Goal: Transaction & Acquisition: Purchase product/service

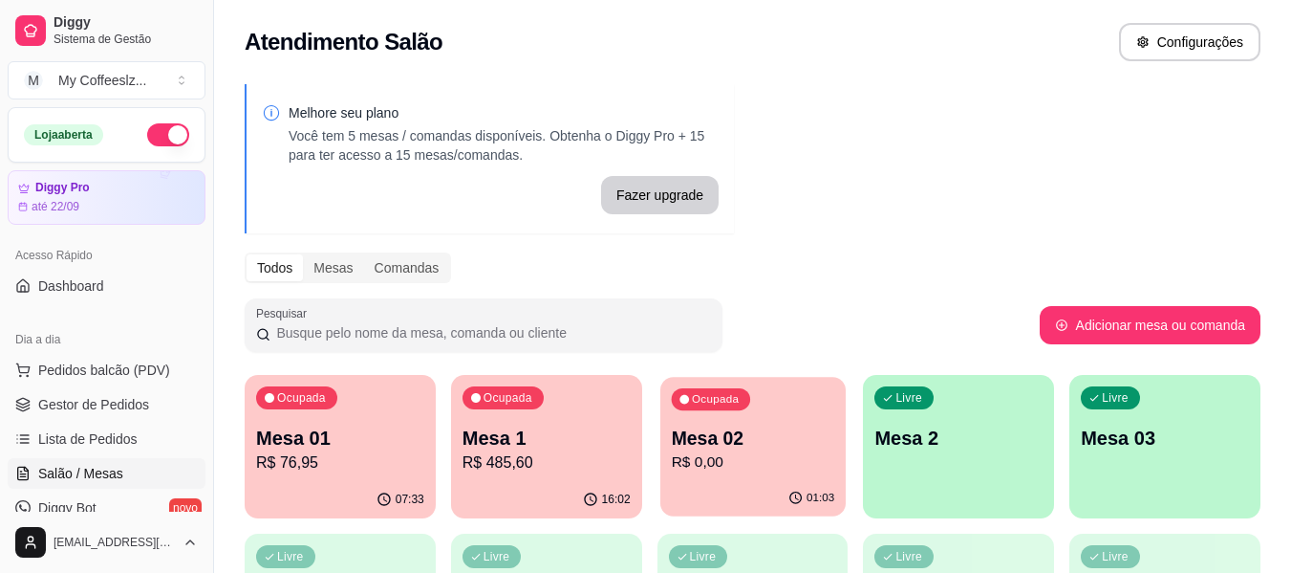
click at [811, 479] on div "Ocupada Mesa 02 R$ 0,00" at bounding box center [753, 428] width 185 height 103
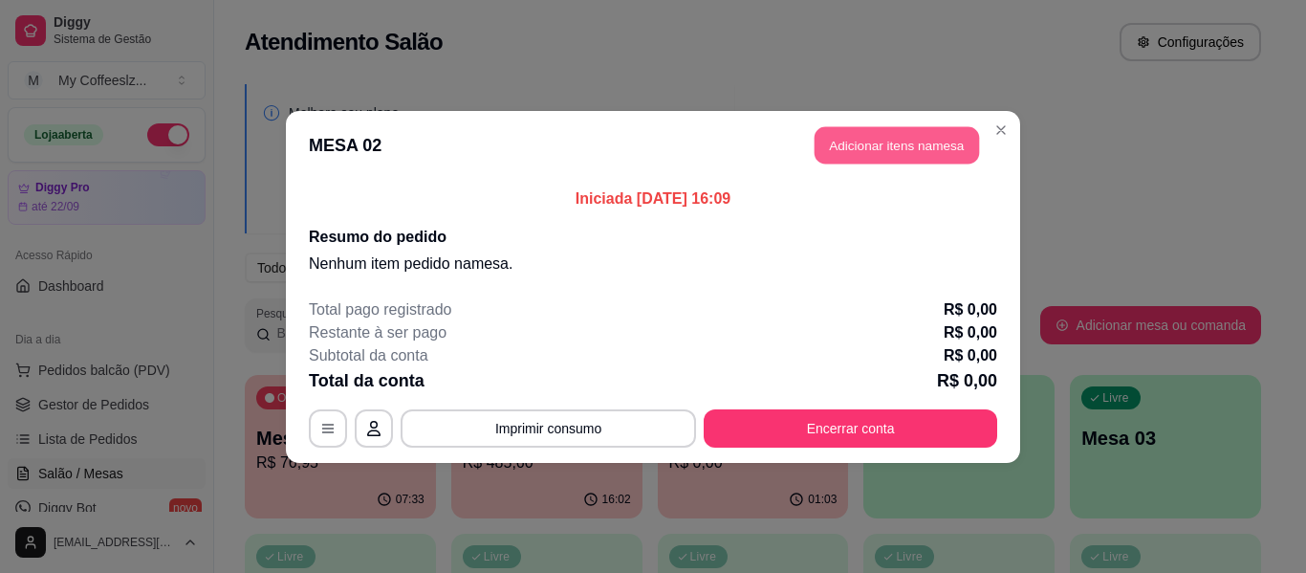
click at [889, 149] on button "Adicionar itens na mesa" at bounding box center [896, 144] width 164 height 37
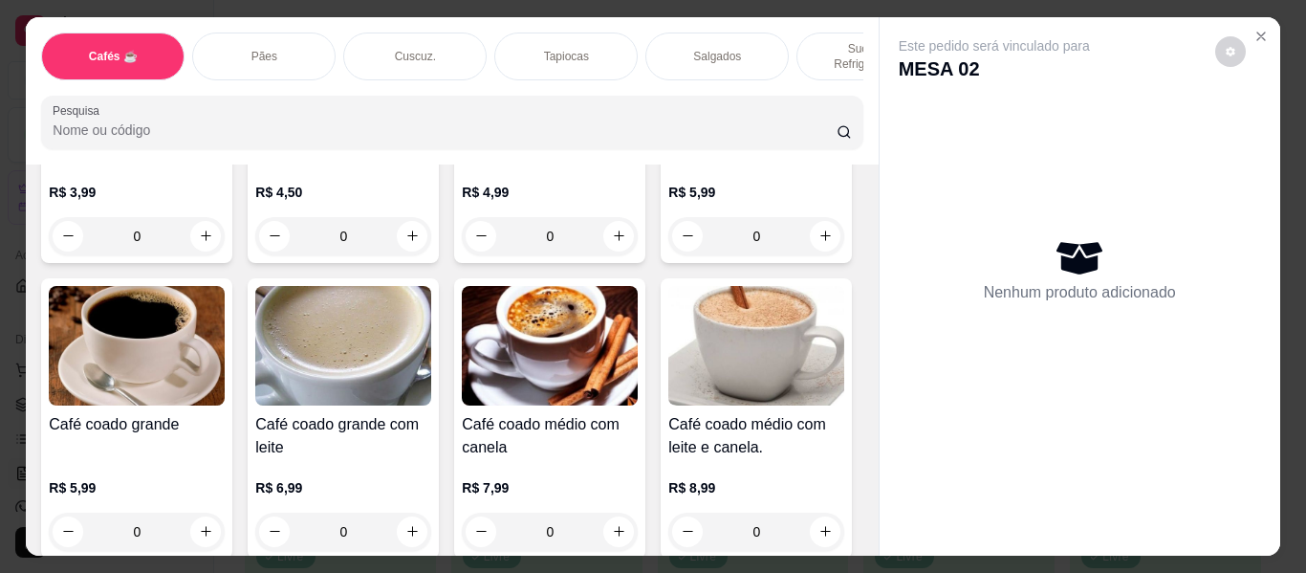
scroll to position [191, 0]
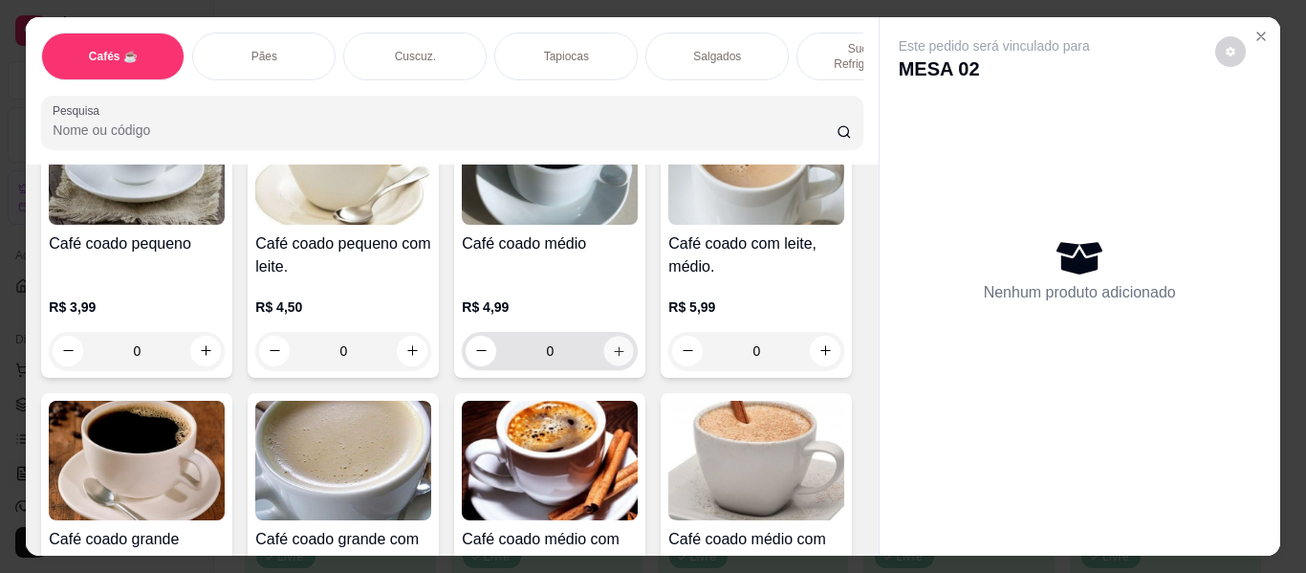
click at [608, 336] on button "increase-product-quantity" at bounding box center [619, 351] width 30 height 30
type input "1"
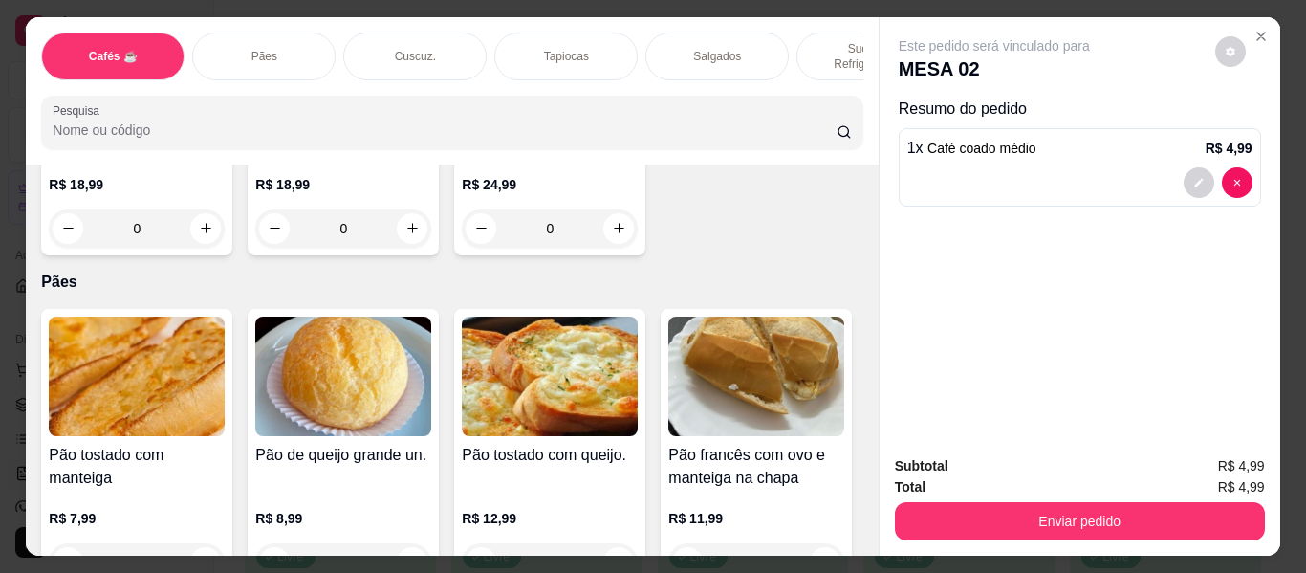
scroll to position [2868, 0]
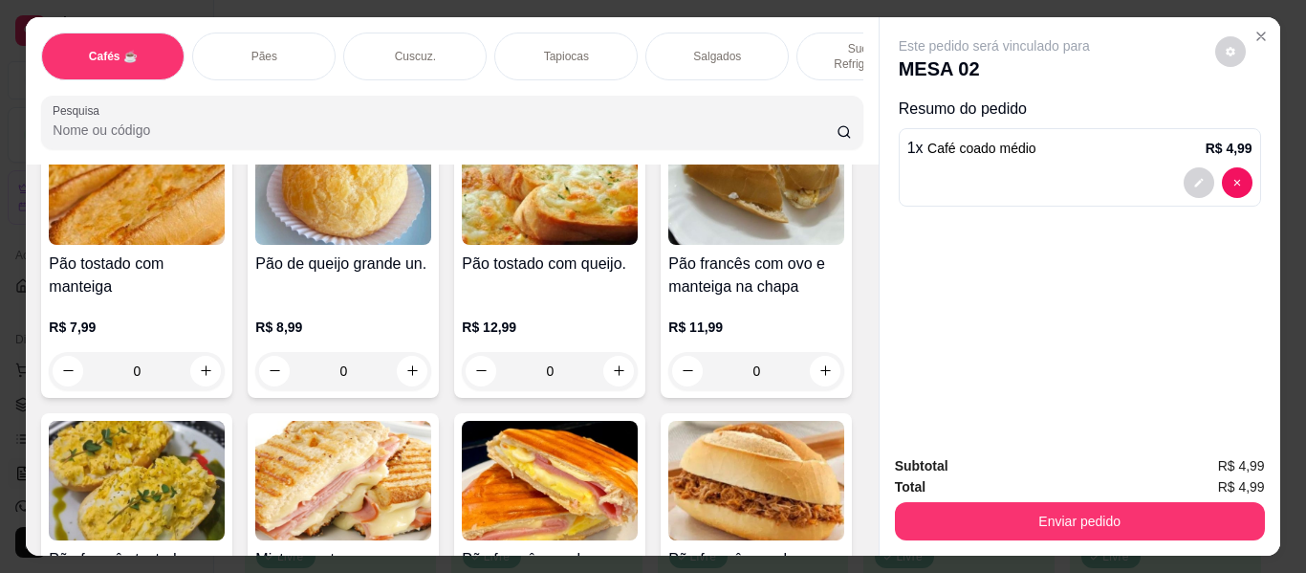
type input "1"
click at [806, 43] on div "Sucos e Refrigerantes" at bounding box center [867, 56] width 143 height 48
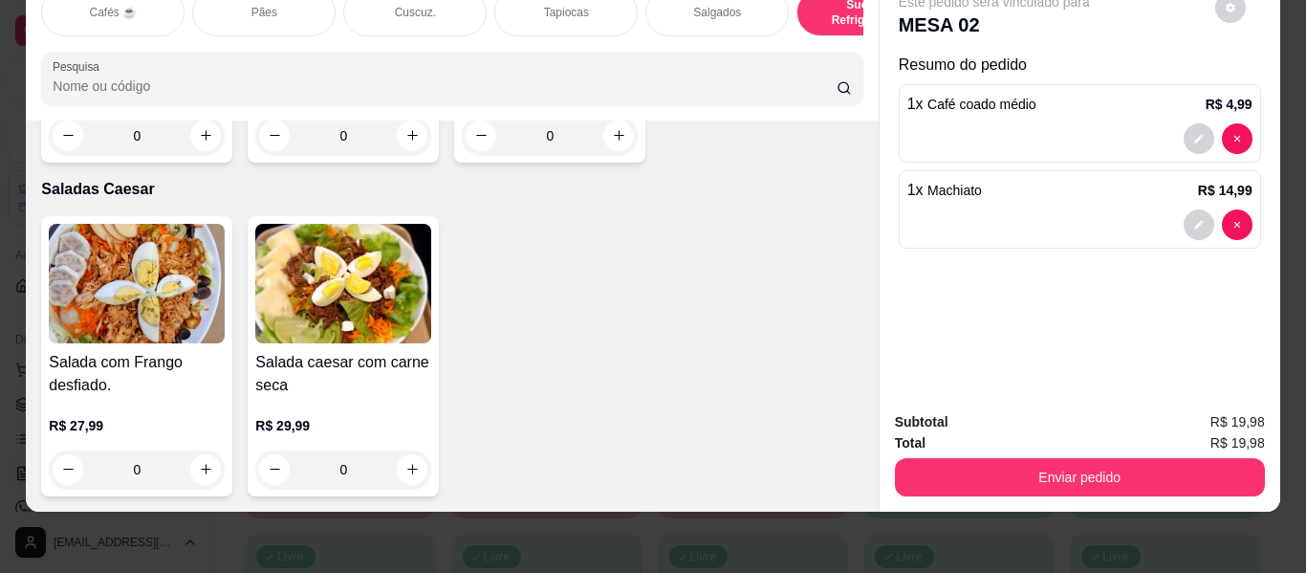
scroll to position [11592, 0]
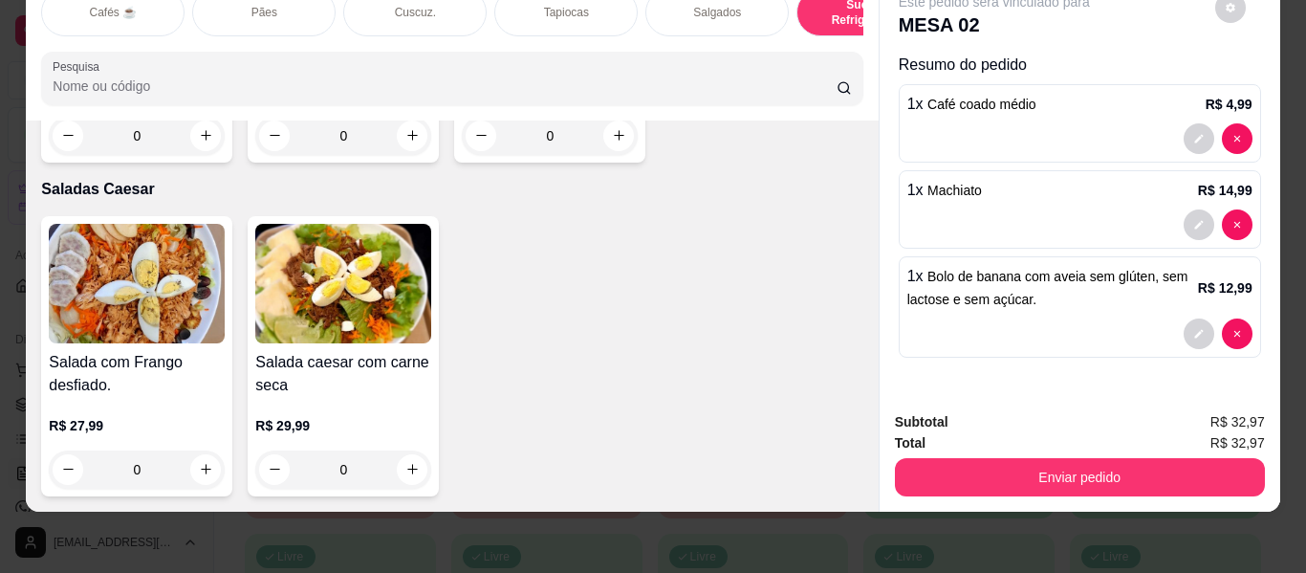
type input "2"
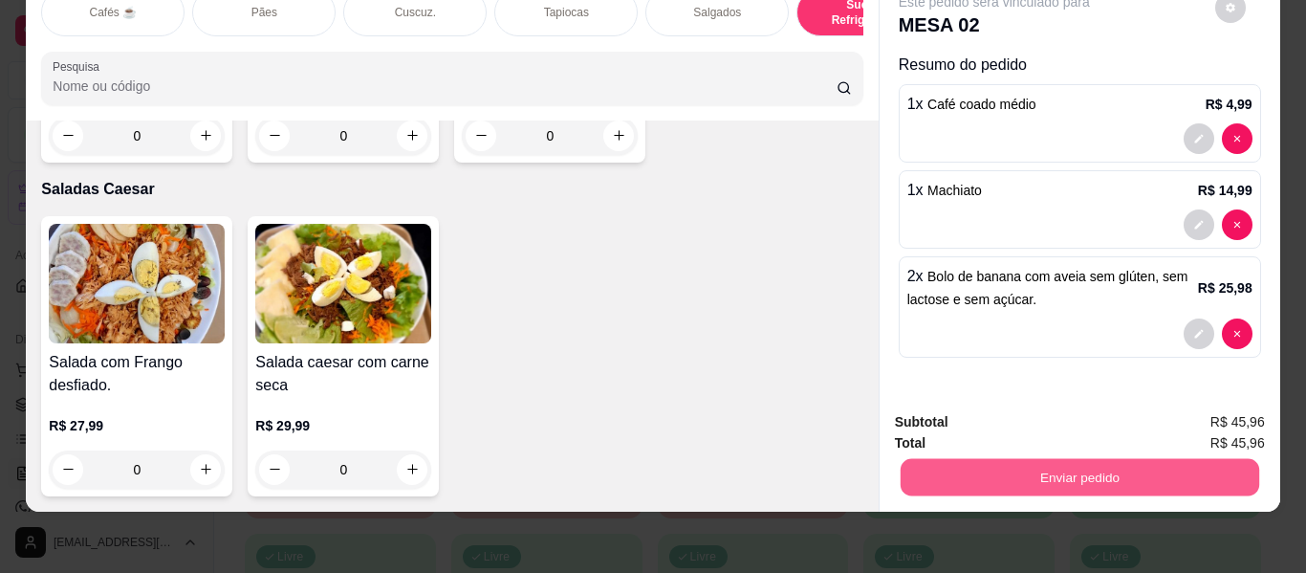
click at [985, 464] on button "Enviar pedido" at bounding box center [1078, 477] width 358 height 37
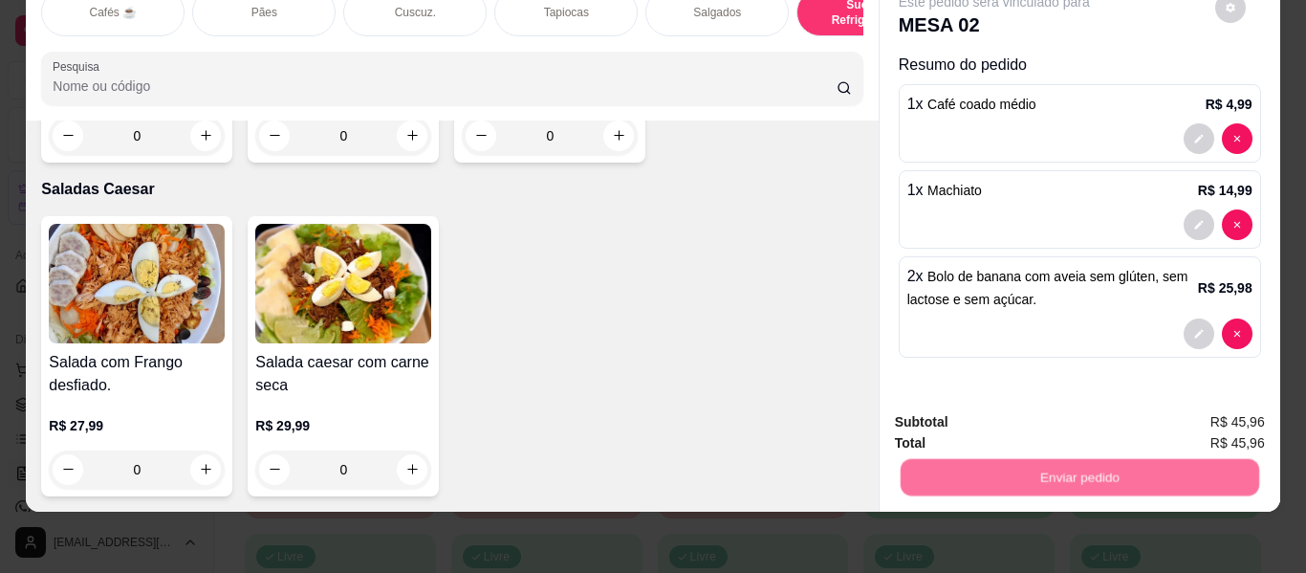
click at [992, 411] on button "Não registrar e enviar pedido" at bounding box center [1016, 416] width 199 height 36
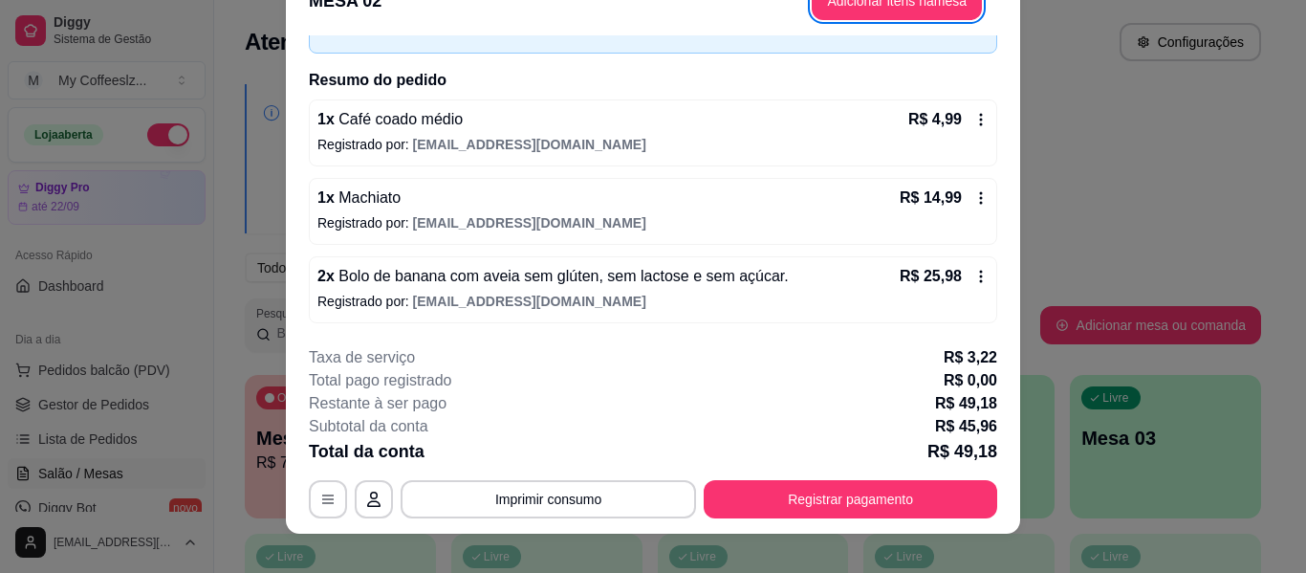
scroll to position [58, 0]
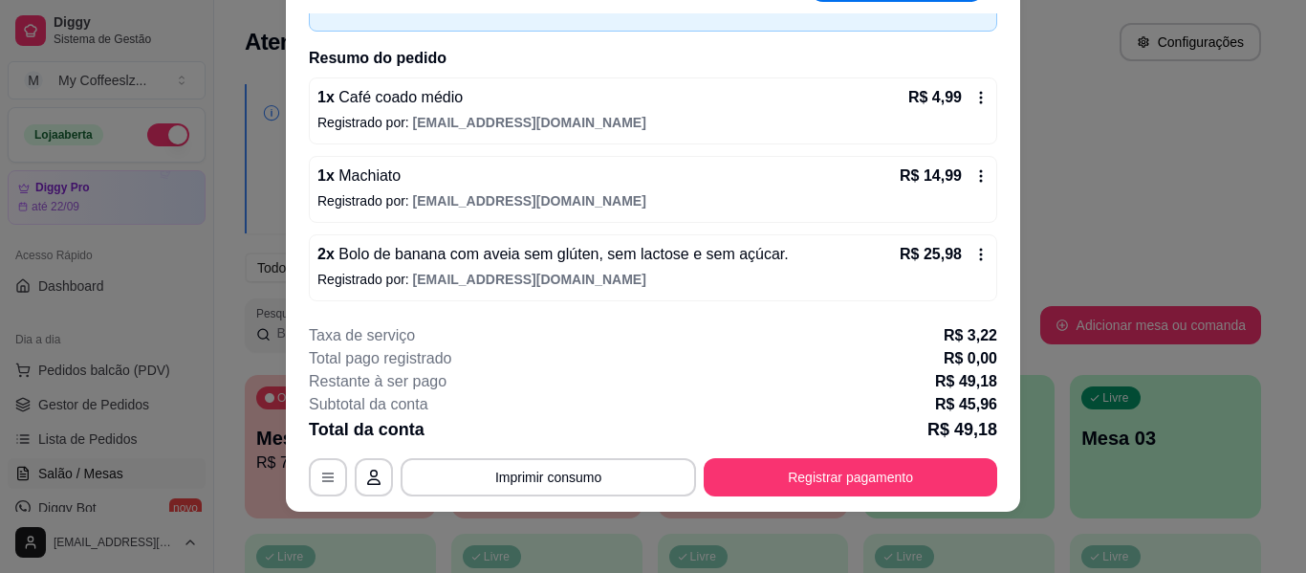
click at [455, 163] on div "1 x Machiato R$ 14,99 Registrado por: [EMAIL_ADDRESS][DOMAIN_NAME]" at bounding box center [653, 189] width 688 height 67
